Goal: Task Accomplishment & Management: Manage account settings

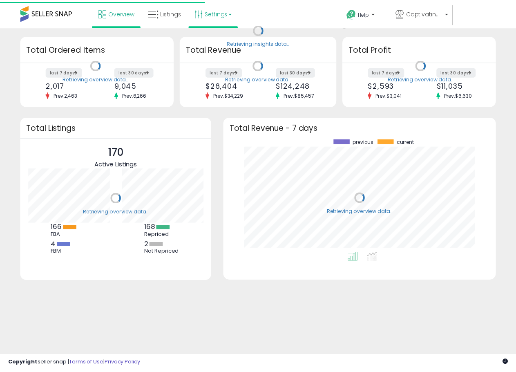
scroll to position [114, 259]
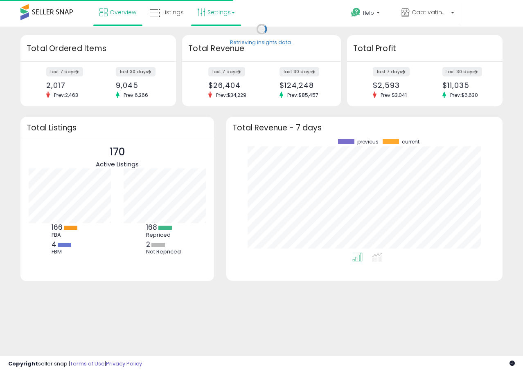
click at [222, 13] on link "Settings" at bounding box center [216, 12] width 50 height 25
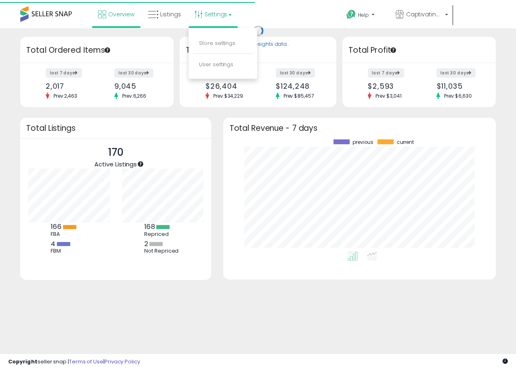
scroll to position [0, 0]
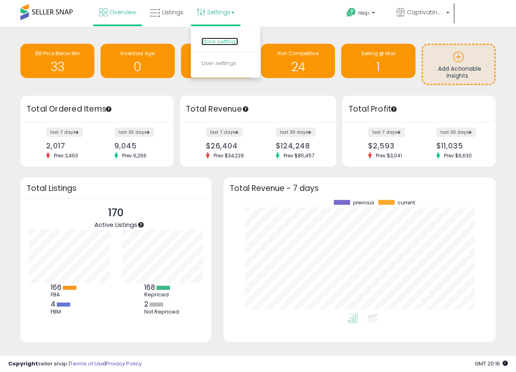
click at [222, 42] on link "Store settings" at bounding box center [220, 42] width 37 height 8
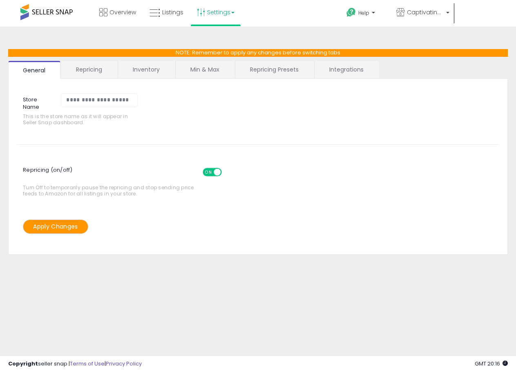
click at [89, 70] on link "Repricing" at bounding box center [89, 69] width 56 height 17
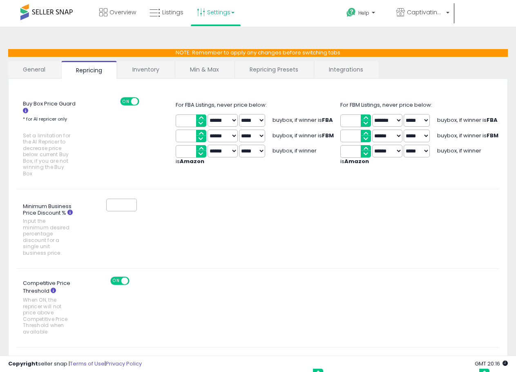
click at [145, 70] on link "Inventory" at bounding box center [146, 69] width 56 height 17
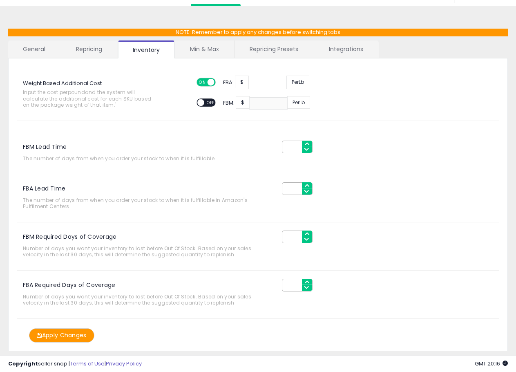
scroll to position [40, 0]
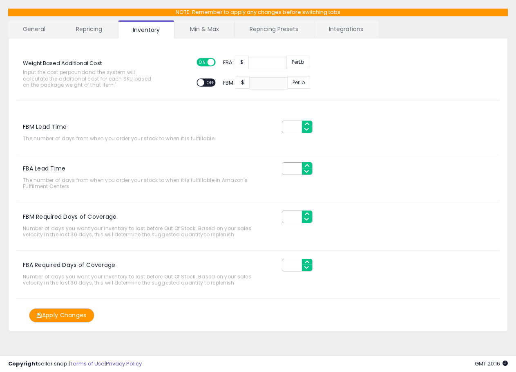
click at [196, 28] on link "Min & Max" at bounding box center [204, 28] width 58 height 17
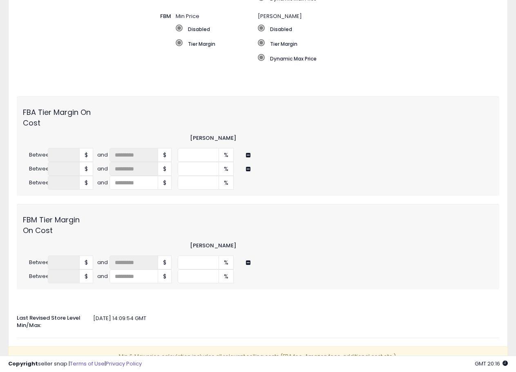
scroll to position [305, 0]
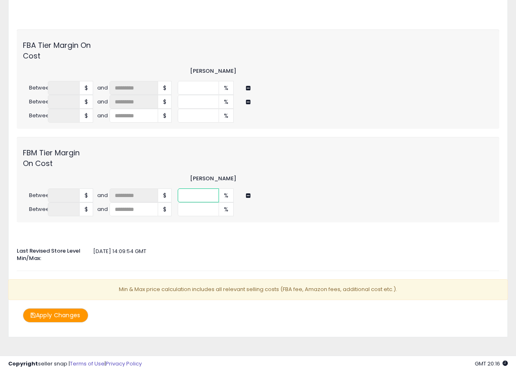
click at [212, 191] on input "****" at bounding box center [199, 195] width 42 height 14
click at [149, 188] on div "Between * $ and *** $ **** %" at bounding box center [258, 195] width 483 height 14
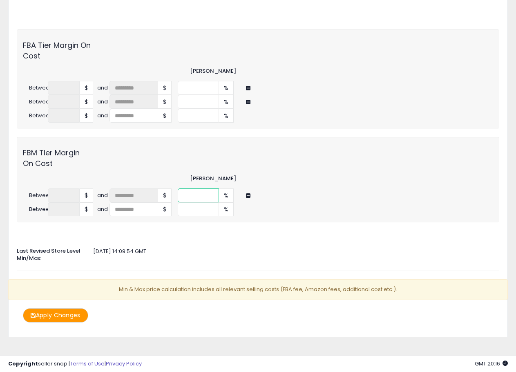
click at [190, 189] on input "*" at bounding box center [199, 195] width 42 height 14
drag, startPoint x: 190, startPoint y: 189, endPoint x: 180, endPoint y: 188, distance: 10.7
click at [180, 188] on input "*" at bounding box center [199, 195] width 42 height 14
type input "*"
click at [198, 202] on input "*" at bounding box center [199, 209] width 42 height 14
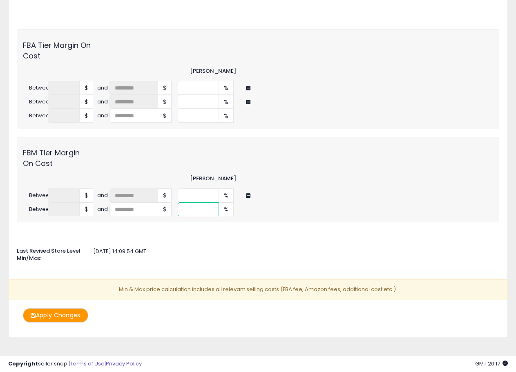
drag, startPoint x: 198, startPoint y: 202, endPoint x: 193, endPoint y: 203, distance: 4.6
click at [193, 203] on input "*" at bounding box center [199, 209] width 42 height 14
drag, startPoint x: 195, startPoint y: 203, endPoint x: 161, endPoint y: 197, distance: 33.9
click at [137, 202] on div "Between ****** $ and $ * %" at bounding box center [258, 209] width 483 height 14
type input "*"
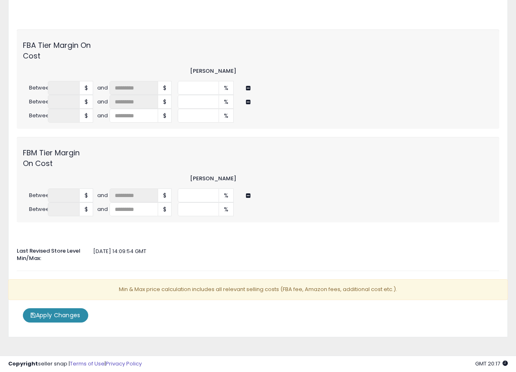
drag, startPoint x: 54, startPoint y: 308, endPoint x: 93, endPoint y: 311, distance: 39.3
click at [54, 308] on button "Apply Changes" at bounding box center [55, 315] width 65 height 14
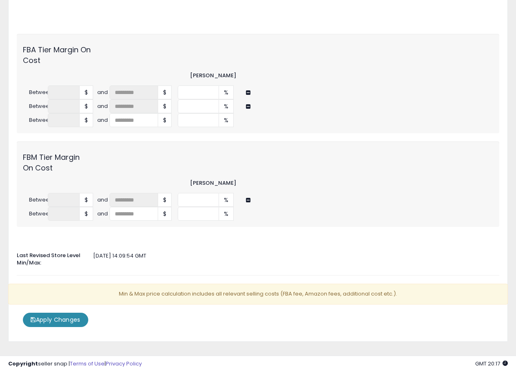
scroll to position [264, 0]
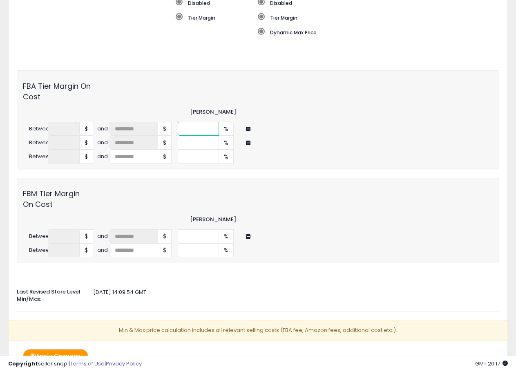
click at [194, 122] on input "*" at bounding box center [199, 129] width 42 height 14
drag, startPoint x: 190, startPoint y: 123, endPoint x: 173, endPoint y: 120, distance: 16.5
click at [176, 122] on div "Between * $ and *** $ * %" at bounding box center [258, 129] width 483 height 14
type input "*"
drag, startPoint x: 182, startPoint y: 136, endPoint x: 191, endPoint y: 135, distance: 9.1
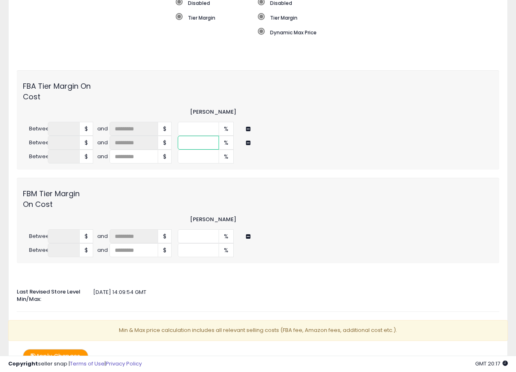
click at [160, 136] on div "Between ****** $ and *** $ * %" at bounding box center [258, 143] width 483 height 14
type input "*"
drag, startPoint x: 193, startPoint y: 153, endPoint x: 178, endPoint y: 147, distance: 15.7
click at [173, 150] on div "Between ****** $ and $ * %" at bounding box center [258, 157] width 483 height 14
type input "*"
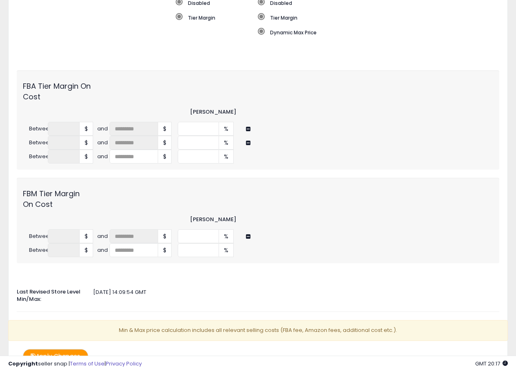
click at [70, 350] on button "Apply Changes" at bounding box center [55, 356] width 65 height 14
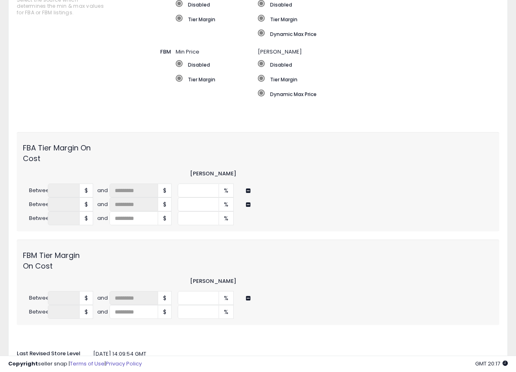
scroll to position [286, 0]
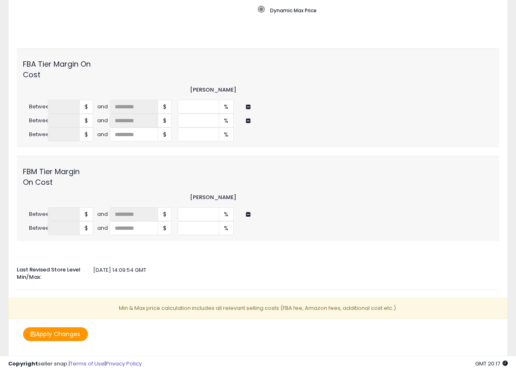
click at [74, 331] on button "Apply Changes" at bounding box center [55, 334] width 65 height 14
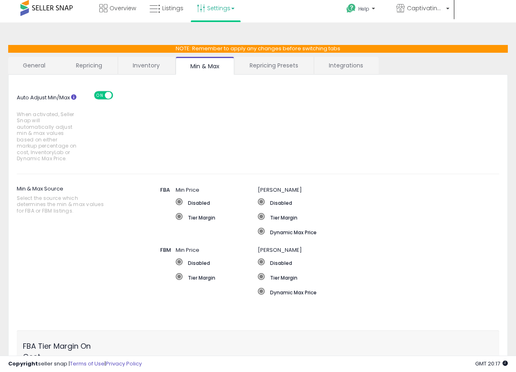
scroll to position [0, 0]
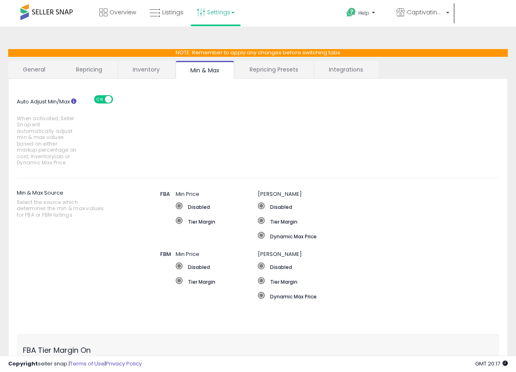
drag, startPoint x: 275, startPoint y: 70, endPoint x: 292, endPoint y: 72, distance: 17.3
click at [275, 71] on link "Repricing Presets" at bounding box center [274, 69] width 78 height 17
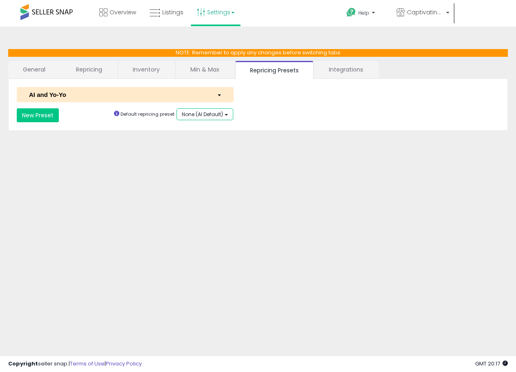
click at [220, 116] on span "None (AI Default)" at bounding box center [202, 114] width 41 height 7
click at [205, 144] on div "**********" at bounding box center [258, 204] width 508 height 339
click at [0, 0] on div "**********" at bounding box center [0, 0] width 0 height 0
click at [348, 70] on link "Integrations" at bounding box center [346, 69] width 64 height 17
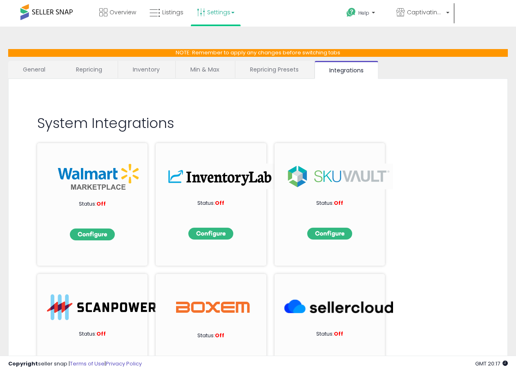
click at [27, 66] on link "General" at bounding box center [34, 69] width 52 height 17
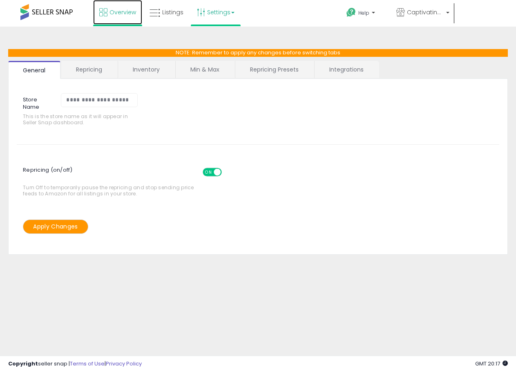
click at [108, 17] on link "Overview" at bounding box center [117, 12] width 49 height 25
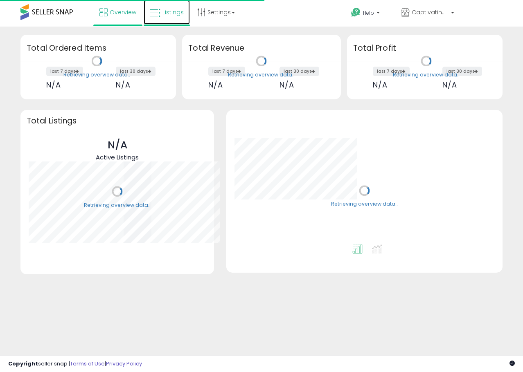
click at [160, 15] on link "Listings" at bounding box center [167, 12] width 46 height 25
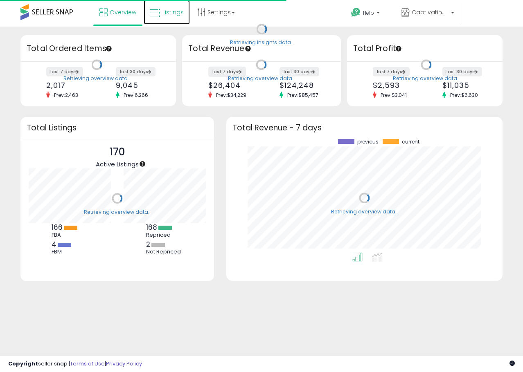
scroll to position [114, 259]
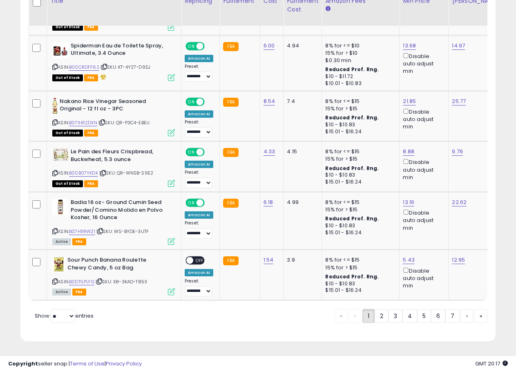
scroll to position [1620, 0]
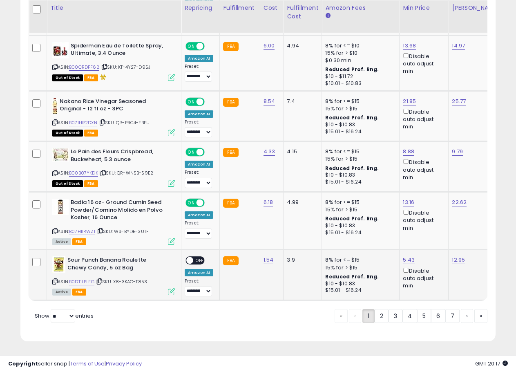
click at [193, 257] on div "ON OFF" at bounding box center [186, 260] width 19 height 7
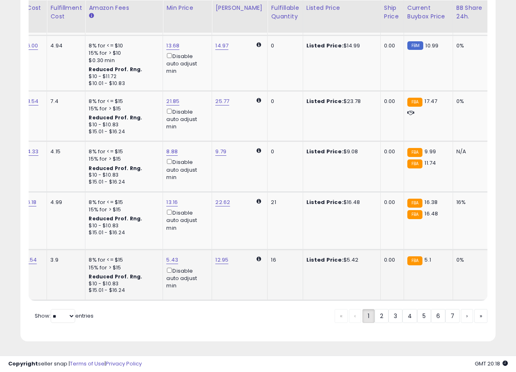
scroll to position [0, 0]
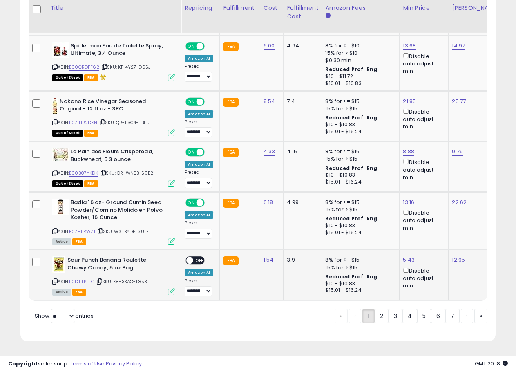
click at [193, 257] on span at bounding box center [189, 260] width 7 height 7
click at [403, 319] on link "2" at bounding box center [410, 316] width 15 height 14
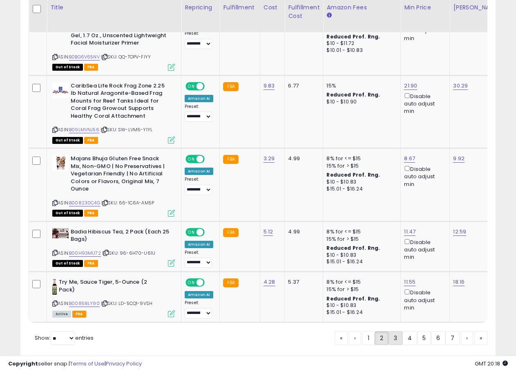
click at [417, 331] on link "3" at bounding box center [424, 338] width 14 height 14
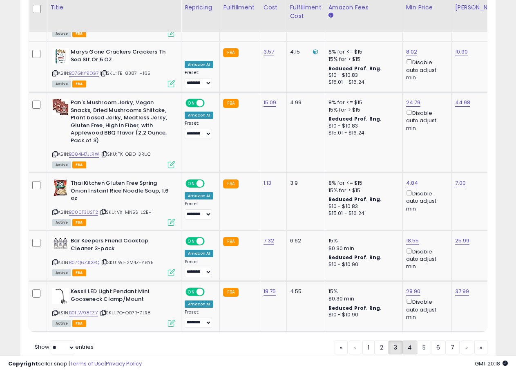
click at [431, 341] on link "4" at bounding box center [438, 348] width 14 height 14
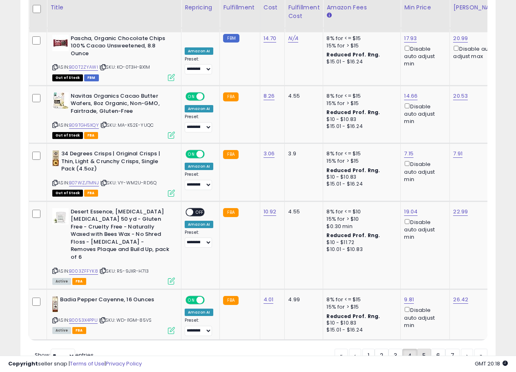
click at [446, 349] on link "5" at bounding box center [453, 356] width 14 height 14
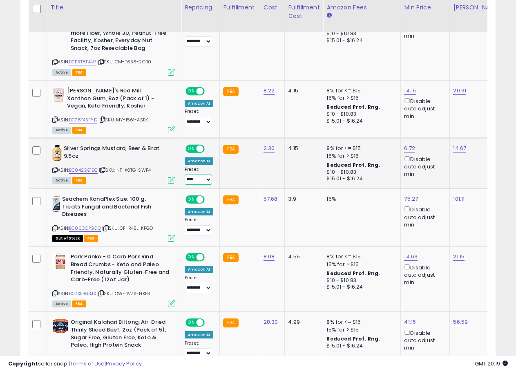
click at [201, 175] on select "**********" at bounding box center [198, 180] width 27 height 10
select select "**********"
click at [185, 175] on select "**********" at bounding box center [198, 180] width 27 height 10
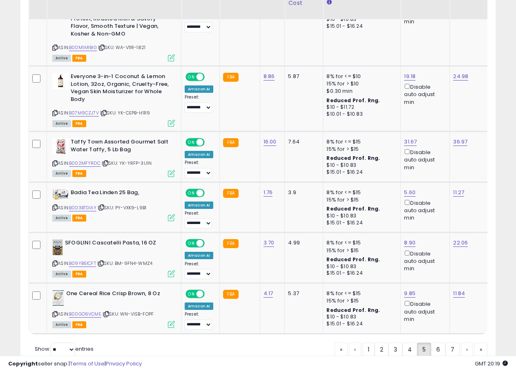
scroll to position [1652, 0]
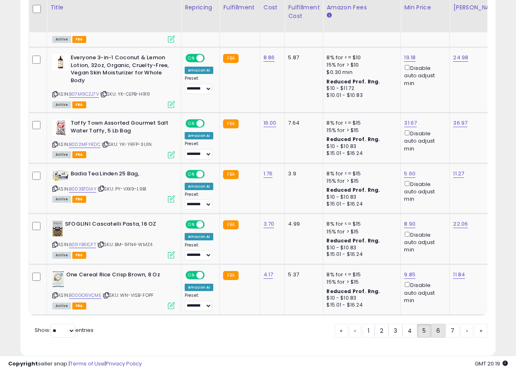
click at [461, 324] on link "6" at bounding box center [467, 331] width 12 height 14
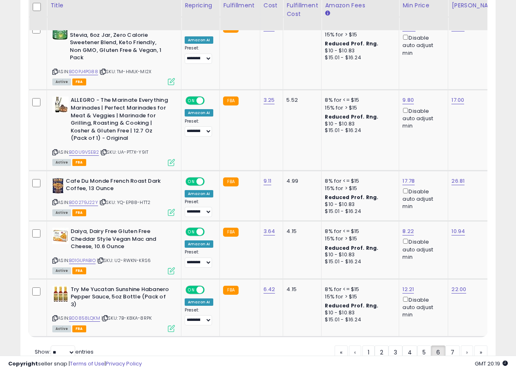
scroll to position [1637, 0]
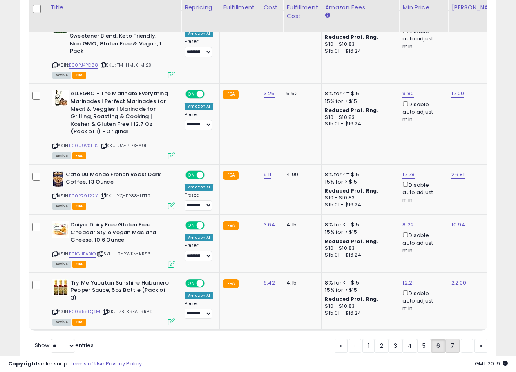
click at [475, 339] on link "7" at bounding box center [481, 346] width 13 height 14
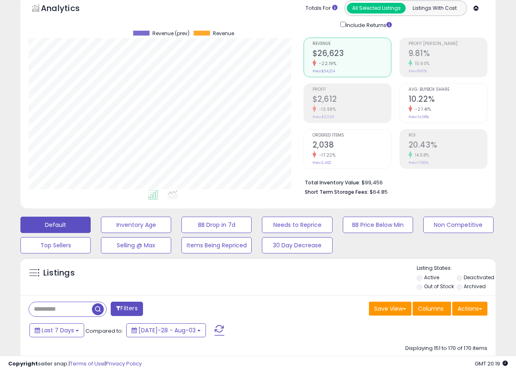
scroll to position [0, 0]
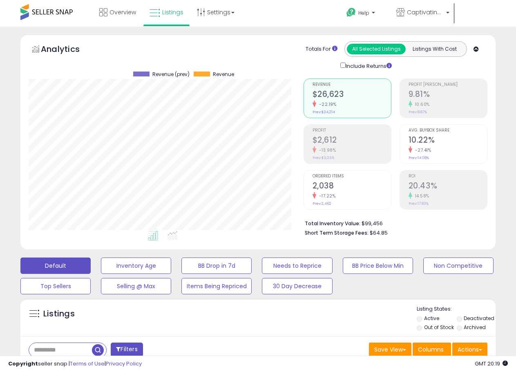
click at [479, 49] on div "Totals For All Selected Listings Listings With Cost Include Returns" at bounding box center [390, 55] width 184 height 29
click at [477, 49] on icon at bounding box center [476, 49] width 5 height 5
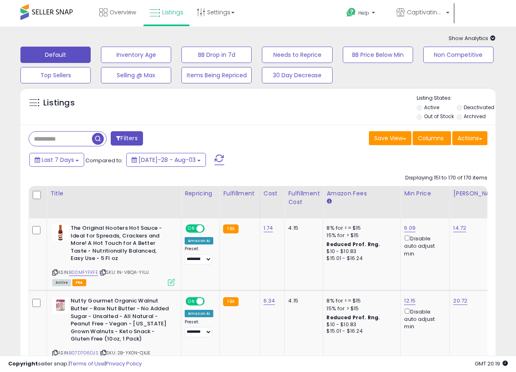
click at [491, 38] on icon at bounding box center [493, 38] width 5 height 5
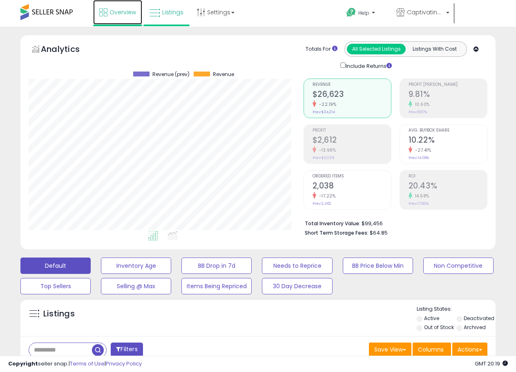
click at [108, 18] on link "Overview" at bounding box center [117, 12] width 49 height 25
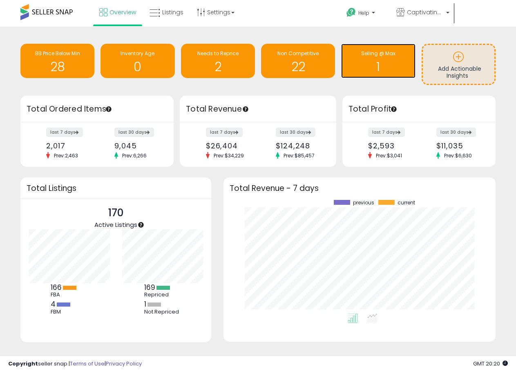
click at [376, 65] on h1 "1" at bounding box center [379, 66] width 66 height 13
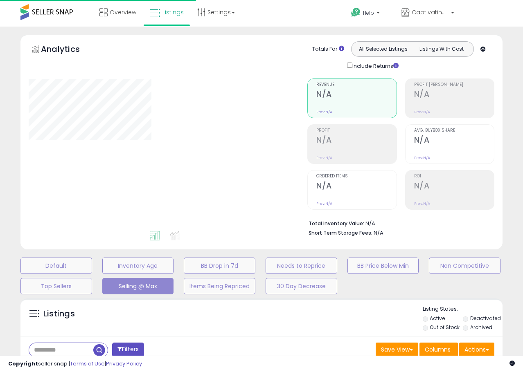
select select "**"
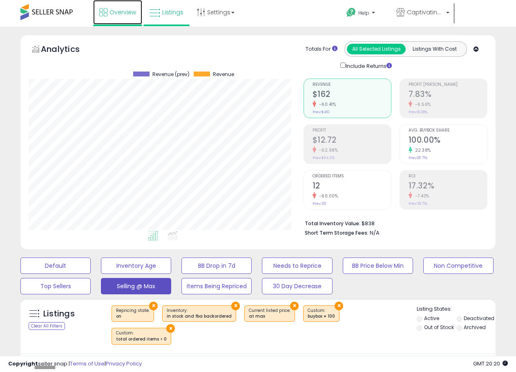
click at [101, 14] on icon at bounding box center [103, 12] width 8 height 8
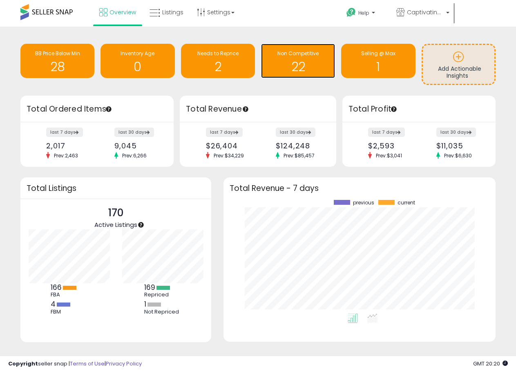
click at [296, 66] on h1 "22" at bounding box center [298, 66] width 66 height 13
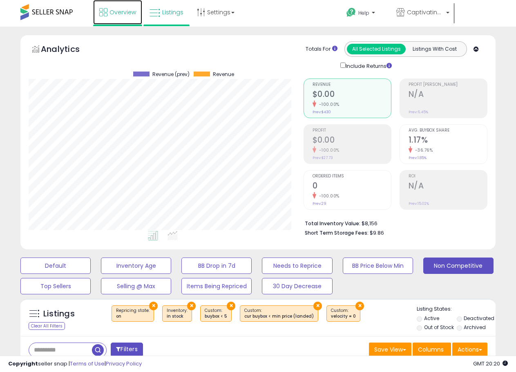
click at [120, 16] on span "Overview" at bounding box center [123, 12] width 27 height 8
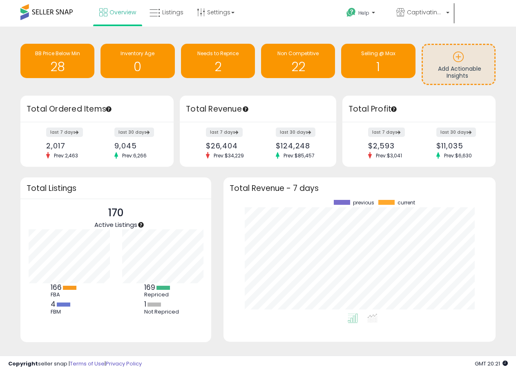
click at [153, 306] on div at bounding box center [154, 305] width 13 height 4
click at [150, 306] on div at bounding box center [154, 305] width 13 height 4
click at [147, 306] on div "1 Not Repriced" at bounding box center [162, 307] width 37 height 15
click at [146, 306] on div "1 Not Repriced" at bounding box center [162, 307] width 37 height 15
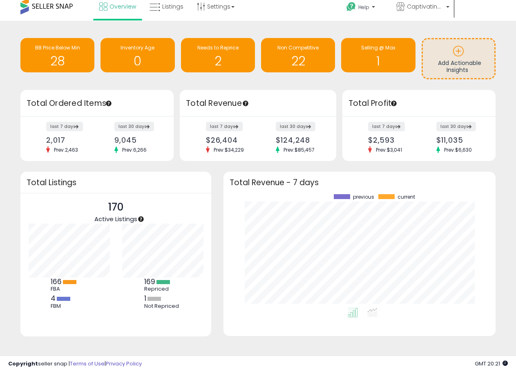
scroll to position [11, 0]
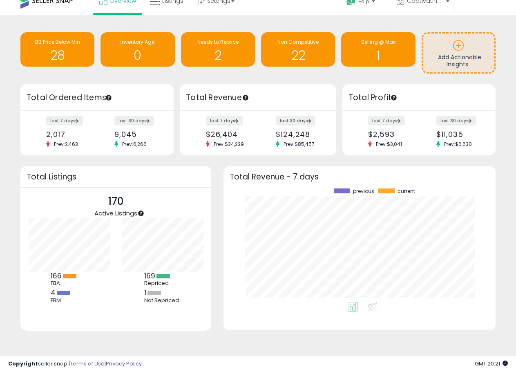
drag, startPoint x: 150, startPoint y: 297, endPoint x: 146, endPoint y: 290, distance: 7.3
click at [150, 297] on div "Not Repriced" at bounding box center [162, 300] width 37 height 7
click at [144, 288] on b "1" at bounding box center [145, 293] width 2 height 10
drag, startPoint x: 144, startPoint y: 288, endPoint x: 130, endPoint y: 287, distance: 13.6
click at [140, 289] on ul "169 Repriced 1 Not Repriced" at bounding box center [154, 289] width 69 height 34
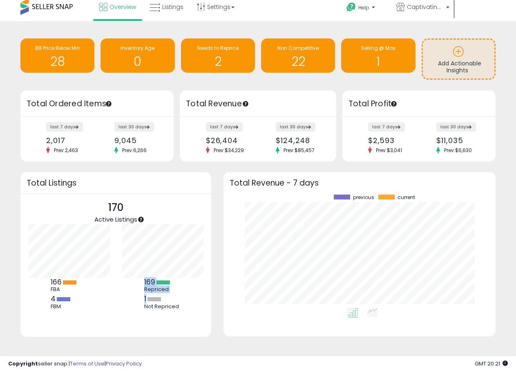
scroll to position [0, 0]
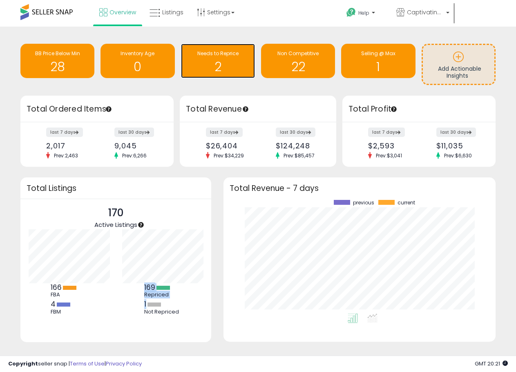
click at [213, 62] on h1 "2" at bounding box center [218, 66] width 66 height 13
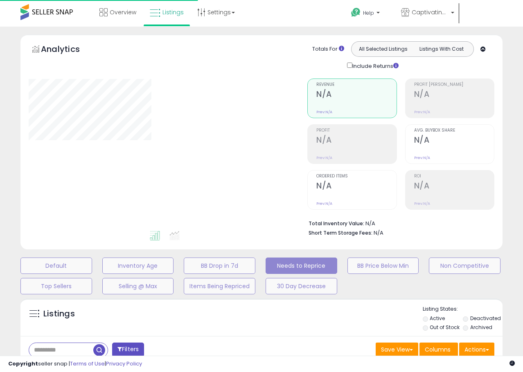
select select "**"
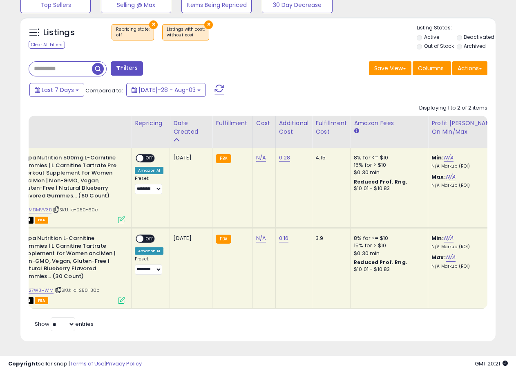
scroll to position [0, 50]
click at [149, 20] on button "×" at bounding box center [153, 24] width 9 height 9
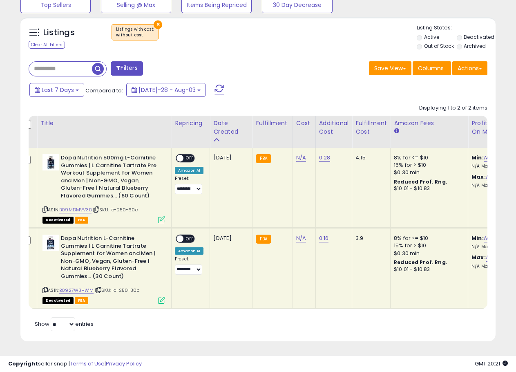
scroll to position [0, 0]
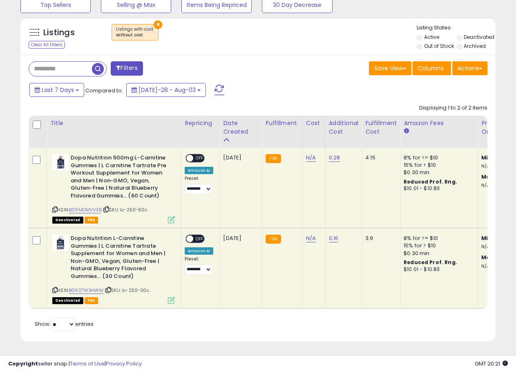
click at [155, 20] on button "×" at bounding box center [158, 24] width 9 height 9
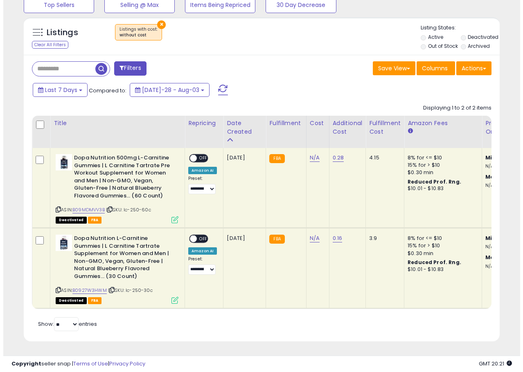
scroll to position [168, 279]
